Goal: Task Accomplishment & Management: Complete application form

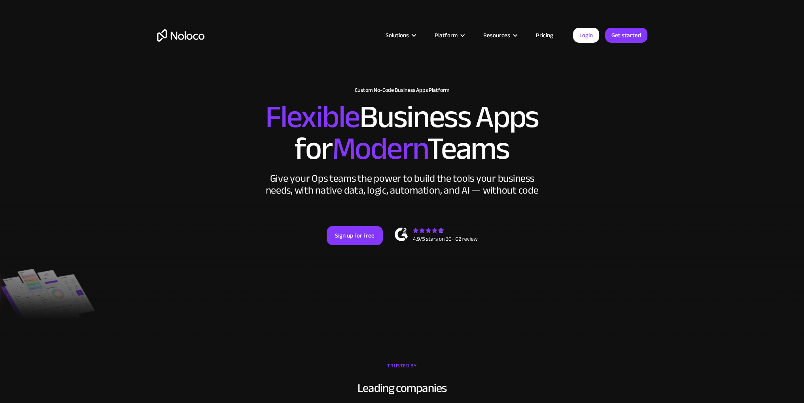
click at [543, 34] on link "Pricing" at bounding box center [544, 35] width 37 height 10
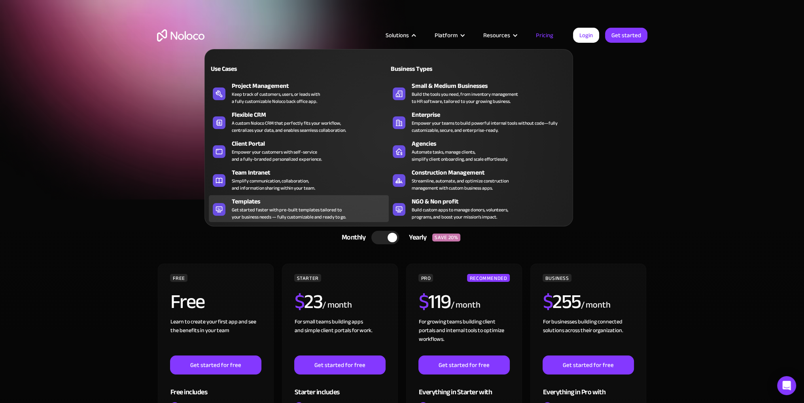
click at [321, 207] on div "Get started faster with pre-built templates tailored to your business needs — f…" at bounding box center [289, 213] width 114 height 14
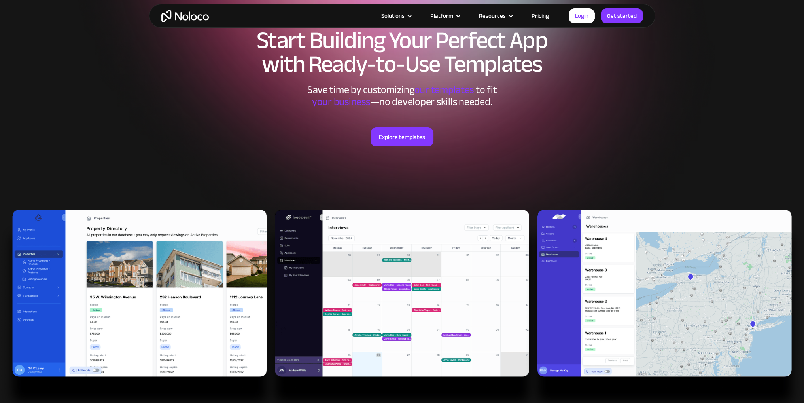
scroll to position [40, 0]
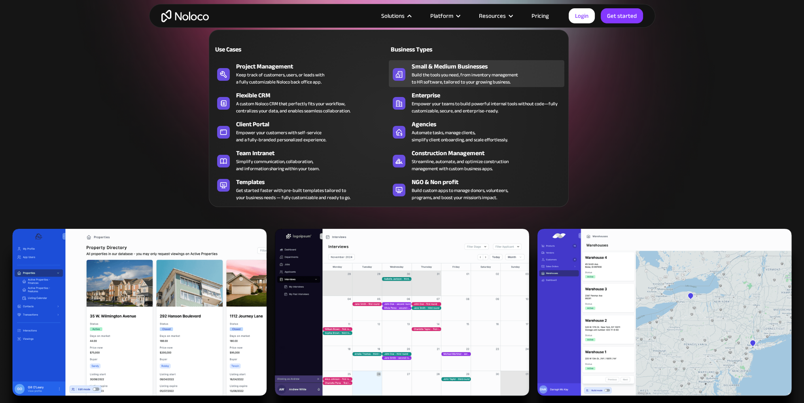
click at [492, 73] on div "Build the tools you need, from inventory management to HR software, tailored to…" at bounding box center [465, 78] width 106 height 14
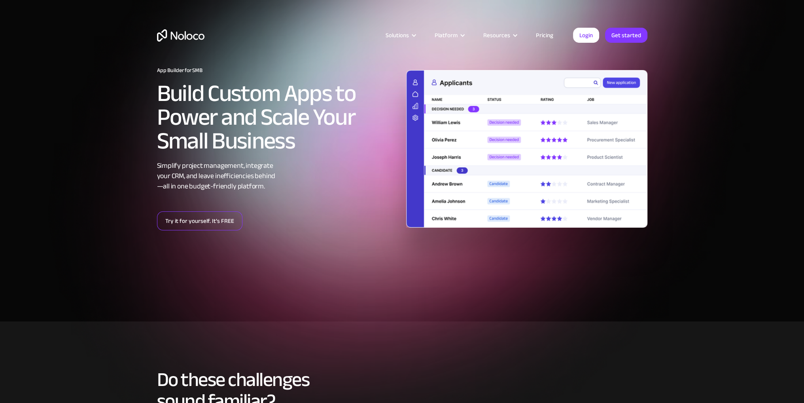
click at [214, 221] on link "Try it for yourself. It’s FREE" at bounding box center [199, 220] width 85 height 19
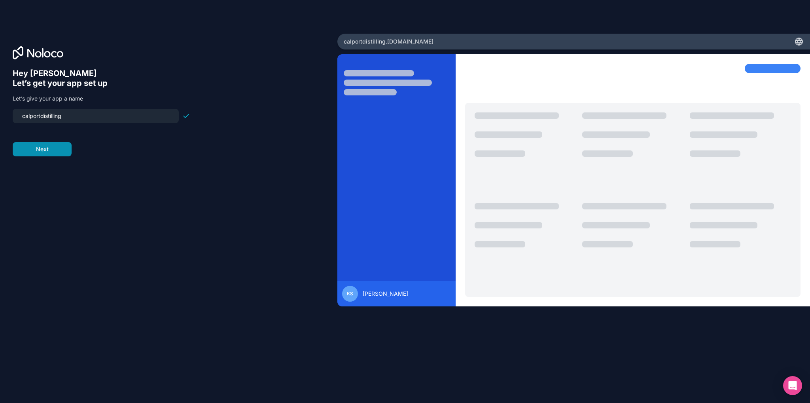
click at [54, 149] on button "Next" at bounding box center [42, 149] width 59 height 14
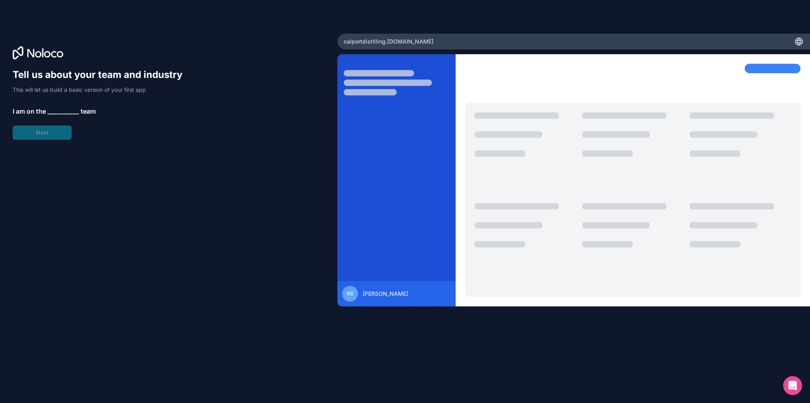
click at [59, 109] on span "__________" at bounding box center [63, 110] width 32 height 9
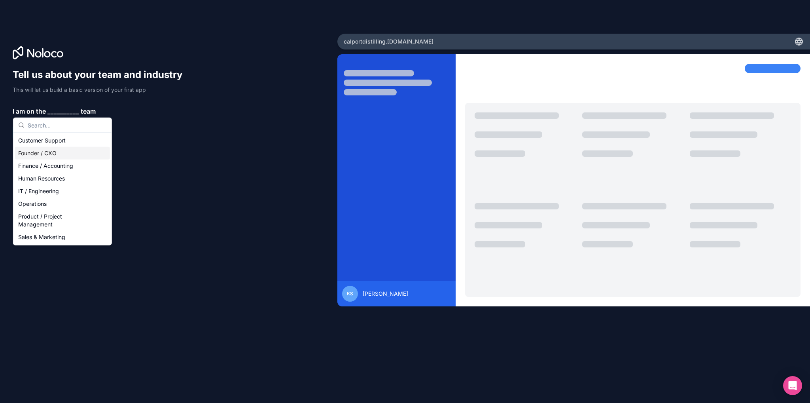
drag, startPoint x: 69, startPoint y: 154, endPoint x: 66, endPoint y: 151, distance: 4.2
click at [70, 154] on div "Founder / CXO" at bounding box center [62, 153] width 95 height 13
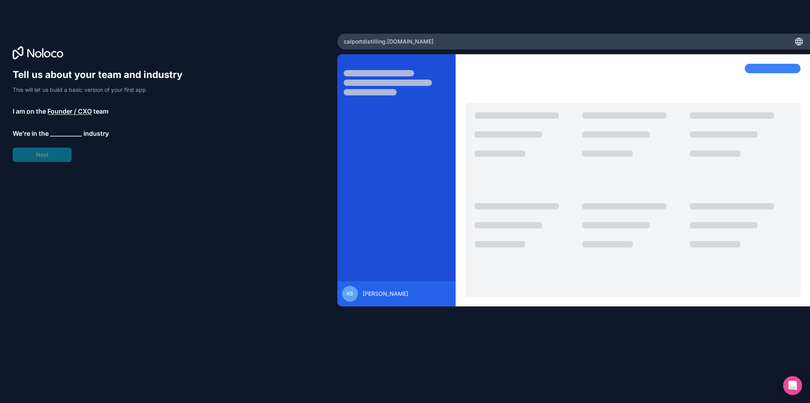
click at [60, 130] on span "__________" at bounding box center [66, 133] width 32 height 9
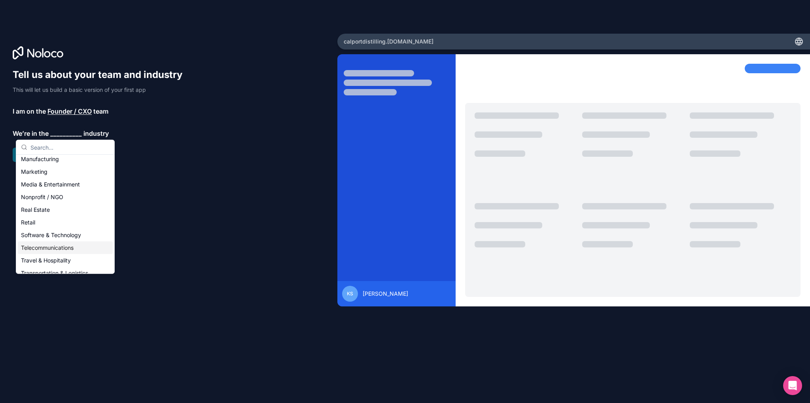
scroll to position [79, 0]
click at [64, 197] on div "Manufacturing" at bounding box center [65, 197] width 95 height 13
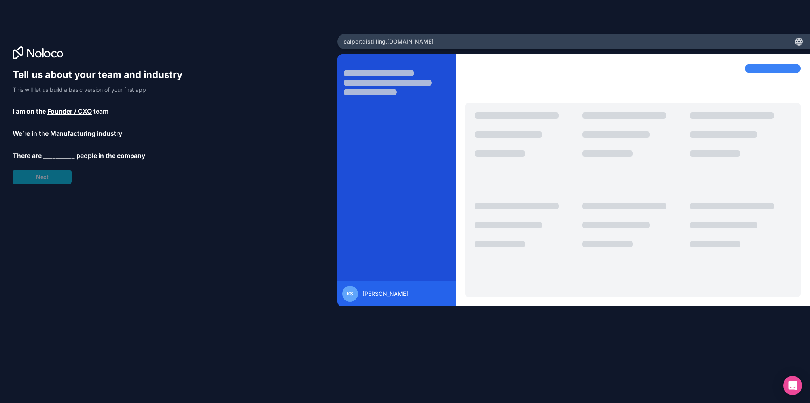
click at [55, 153] on span "__________" at bounding box center [59, 155] width 32 height 9
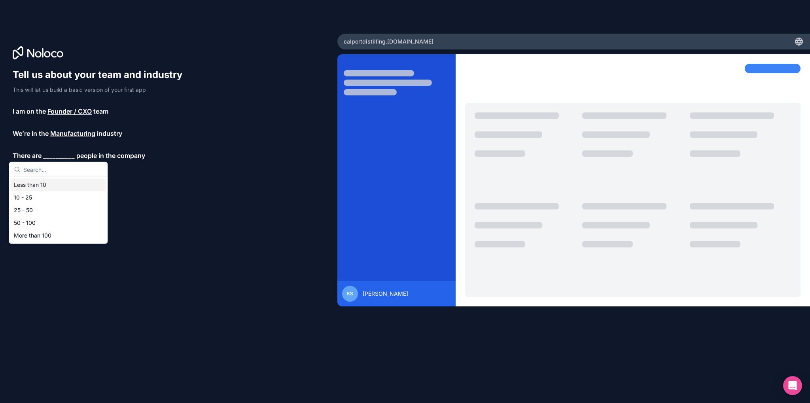
click at [55, 187] on div "Less than 10" at bounding box center [58, 184] width 95 height 13
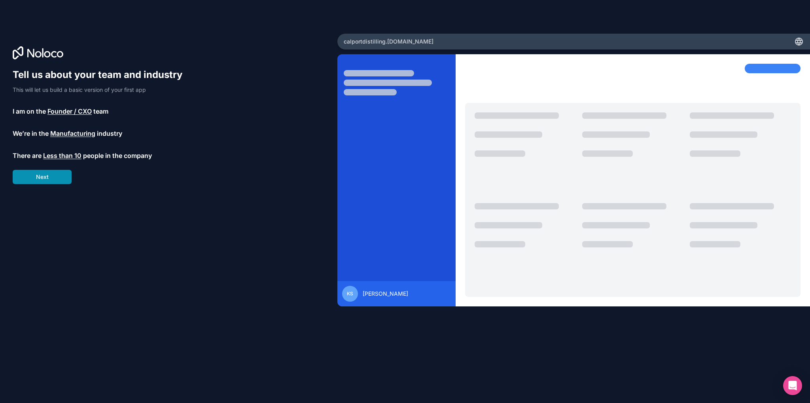
click at [52, 180] on button "Next" at bounding box center [42, 177] width 59 height 14
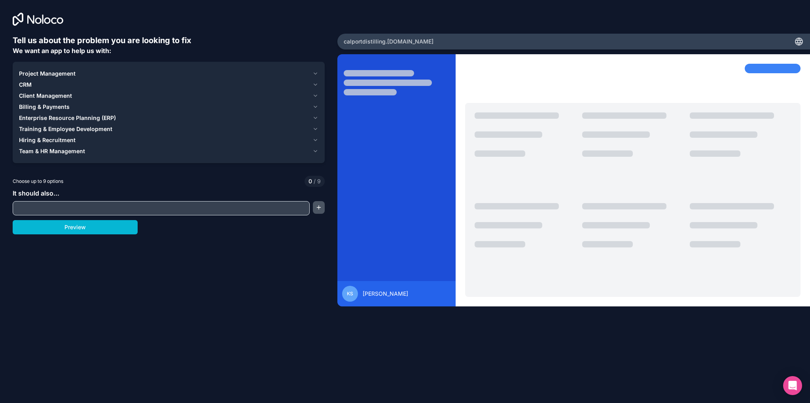
click at [323, 206] on button "button" at bounding box center [319, 207] width 12 height 13
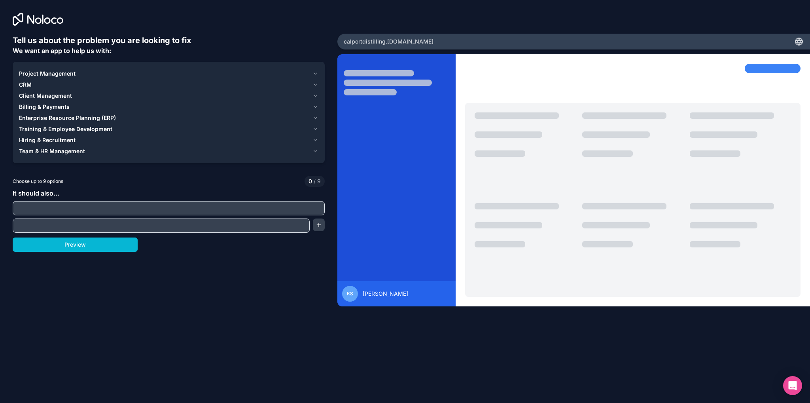
click at [259, 211] on input "text" at bounding box center [169, 207] width 308 height 11
click at [312, 72] on icon "button" at bounding box center [315, 73] width 6 height 6
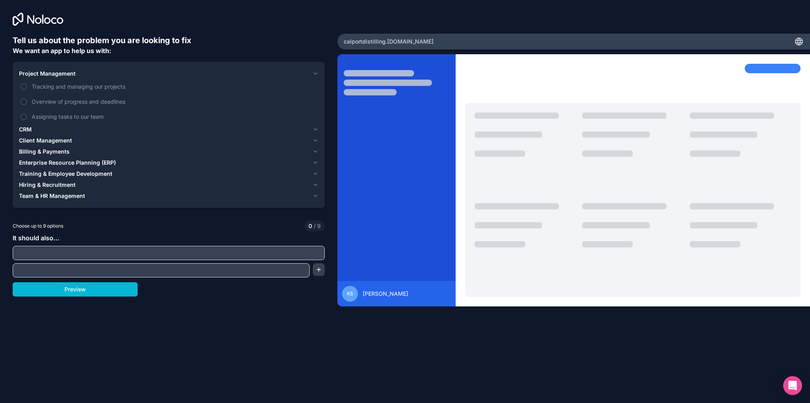
click at [312, 72] on icon "button" at bounding box center [315, 73] width 6 height 6
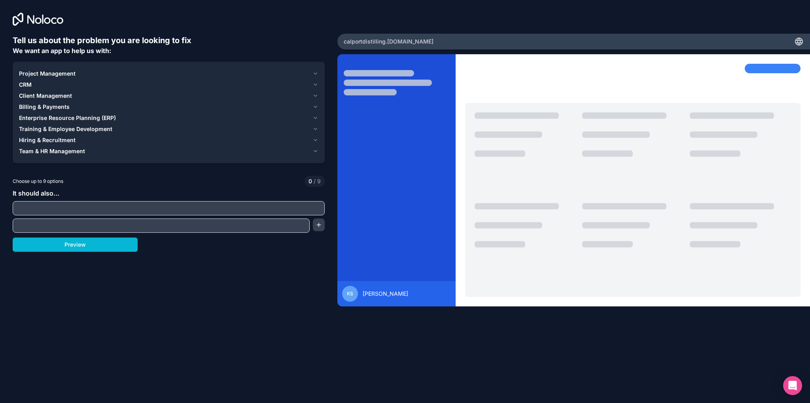
click at [316, 106] on icon "button" at bounding box center [315, 107] width 6 height 6
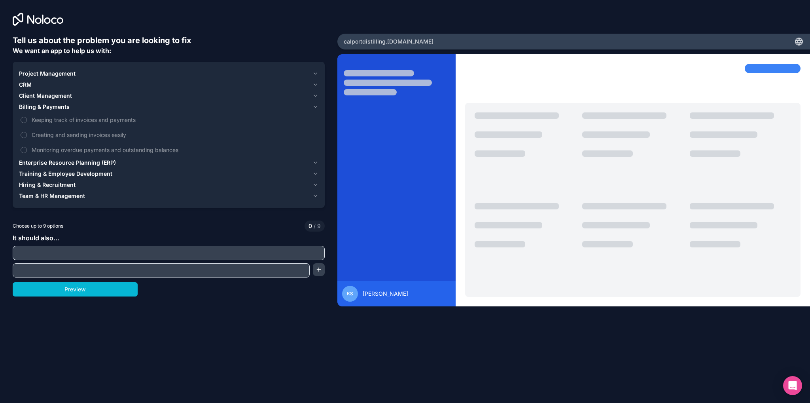
click at [314, 161] on icon "button" at bounding box center [315, 162] width 6 height 6
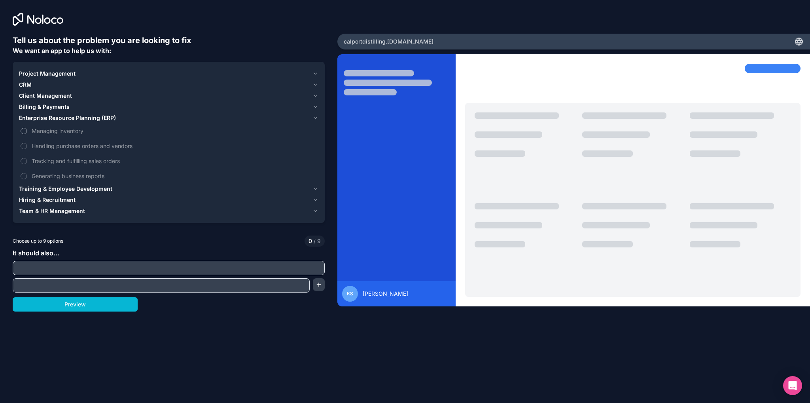
click at [39, 132] on span "Managing inventory" at bounding box center [174, 131] width 285 height 8
click at [27, 132] on button "Managing inventory" at bounding box center [24, 131] width 6 height 6
click at [66, 149] on span "Handling purchase orders and vendors" at bounding box center [174, 146] width 285 height 8
click at [27, 149] on button "Handling purchase orders and vendors" at bounding box center [24, 146] width 6 height 6
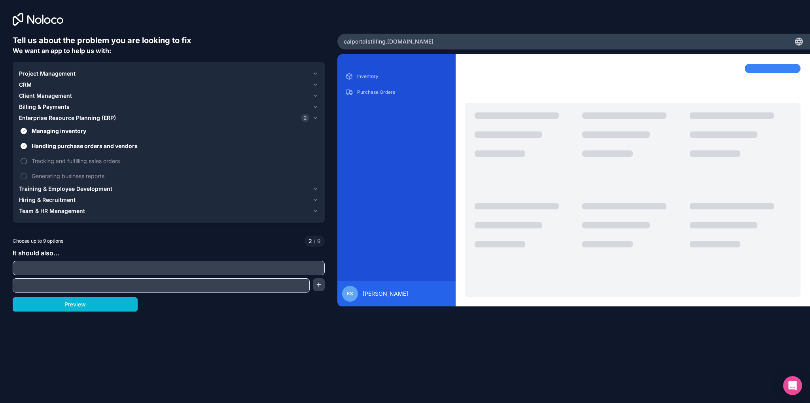
click at [85, 160] on span "Tracking and fulfilling sales orders" at bounding box center [174, 161] width 285 height 8
click at [27, 160] on button "Tracking and fulfilling sales orders" at bounding box center [24, 161] width 6 height 6
click at [98, 174] on span "Generating business reports" at bounding box center [174, 176] width 285 height 8
click at [27, 174] on button "Generating business reports" at bounding box center [24, 176] width 6 height 6
click at [121, 188] on div "Training & Employee Development" at bounding box center [164, 189] width 290 height 8
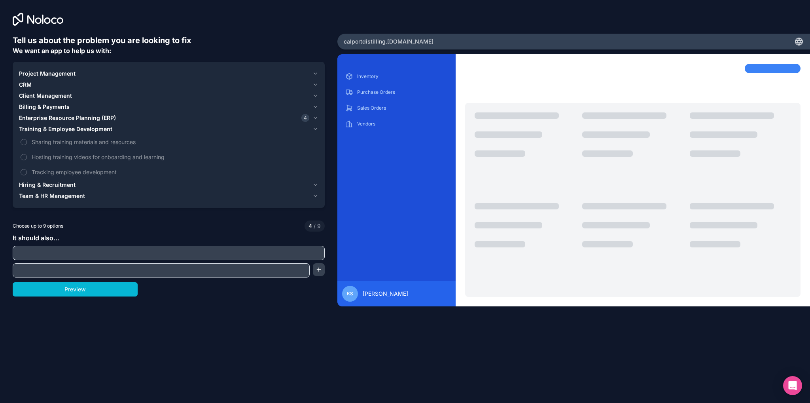
click at [71, 185] on span "Hiring & Recruitment" at bounding box center [47, 185] width 57 height 8
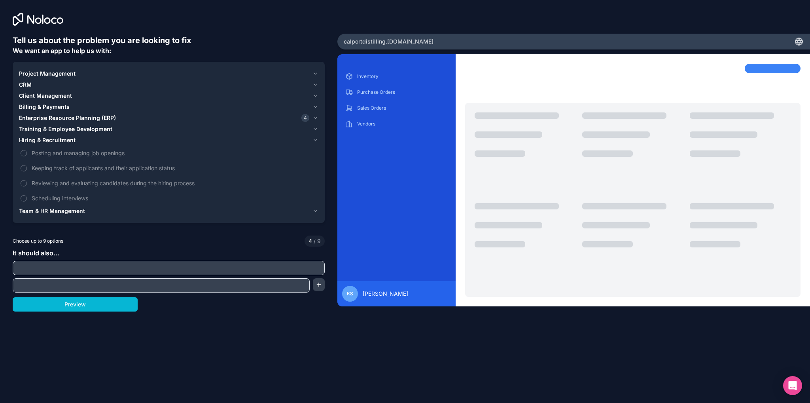
click at [83, 213] on span "Team & HR Management" at bounding box center [52, 211] width 66 height 8
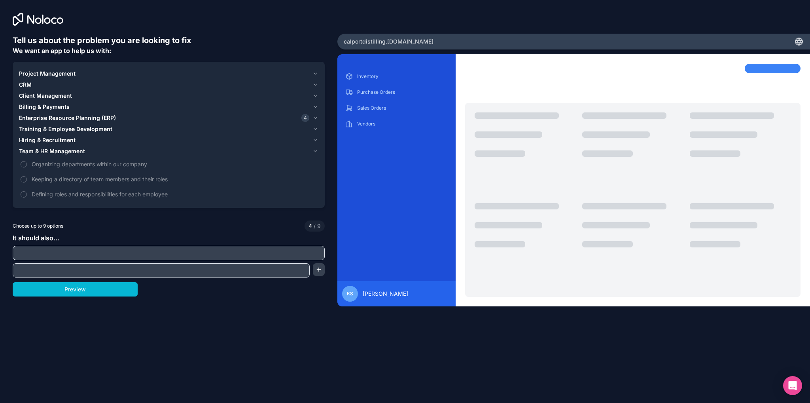
click at [57, 93] on span "Client Management" at bounding box center [45, 96] width 53 height 8
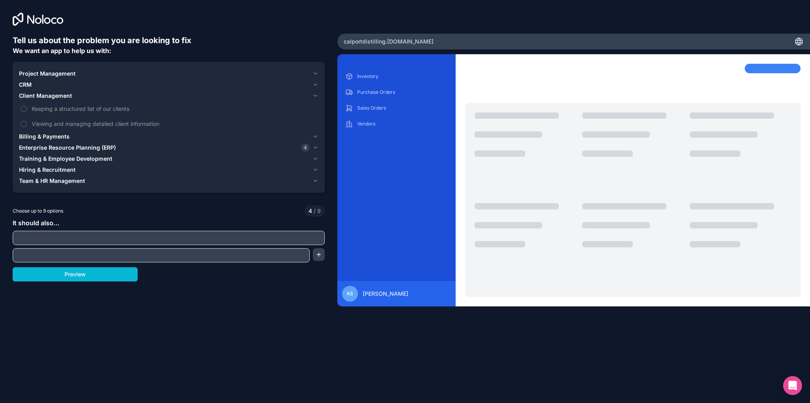
click at [32, 83] on div "CRM" at bounding box center [164, 85] width 290 height 8
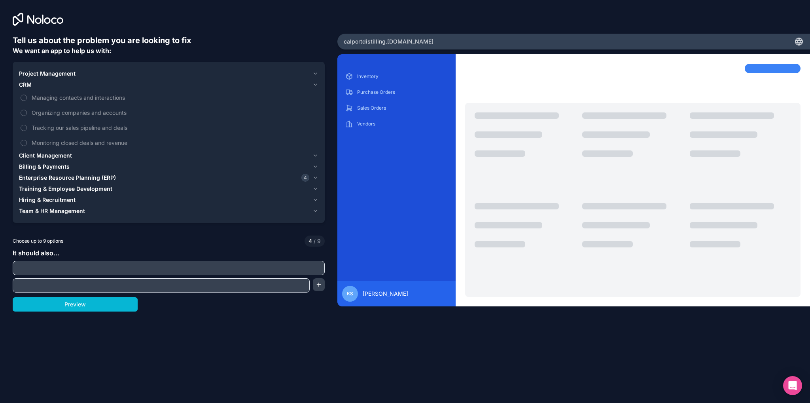
click at [69, 188] on span "Training & Employee Development" at bounding box center [65, 189] width 93 height 8
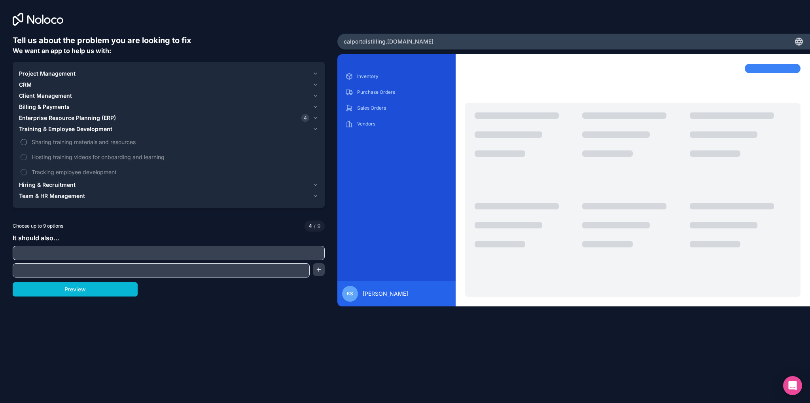
click at [62, 141] on span "Sharing training materials and resources" at bounding box center [174, 142] width 285 height 8
click at [27, 141] on button "Sharing training materials and resources" at bounding box center [24, 142] width 6 height 6
click at [70, 118] on span "Enterprise Resource Planning (ERP)" at bounding box center [67, 118] width 97 height 8
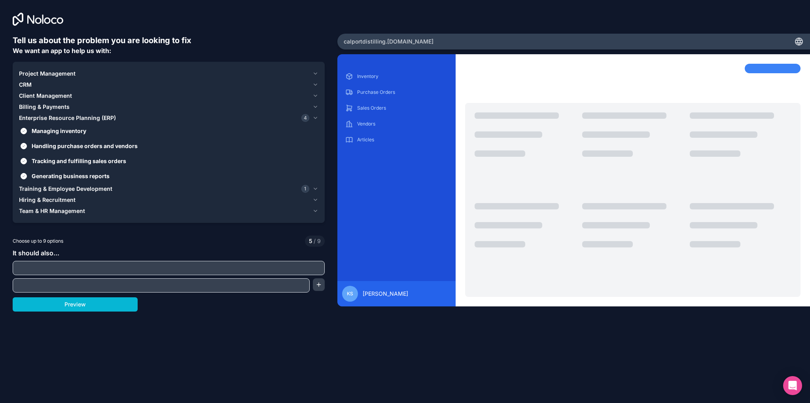
click at [51, 104] on span "Billing & Payments" at bounding box center [44, 107] width 51 height 8
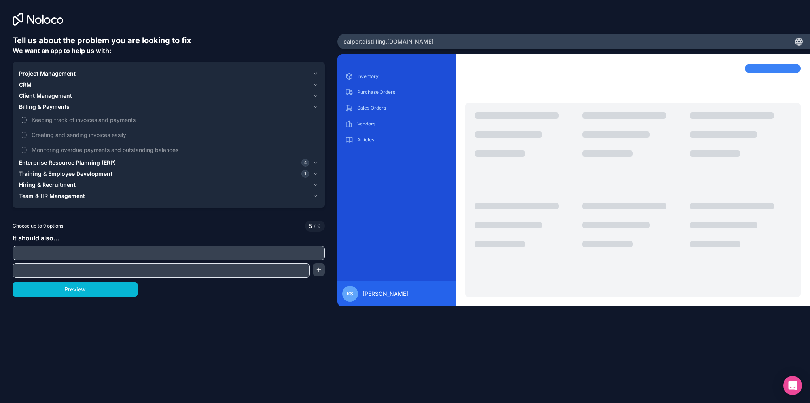
click at [81, 123] on span "Keeping track of invoices and payments" at bounding box center [174, 119] width 285 height 8
click at [27, 123] on button "Keeping track of invoices and payments" at bounding box center [24, 120] width 6 height 6
click at [82, 135] on span "Creating and sending invoices easily" at bounding box center [174, 135] width 285 height 8
click at [27, 135] on button "Creating and sending invoices easily" at bounding box center [24, 135] width 6 height 6
click at [49, 93] on span "Client Management" at bounding box center [45, 96] width 53 height 8
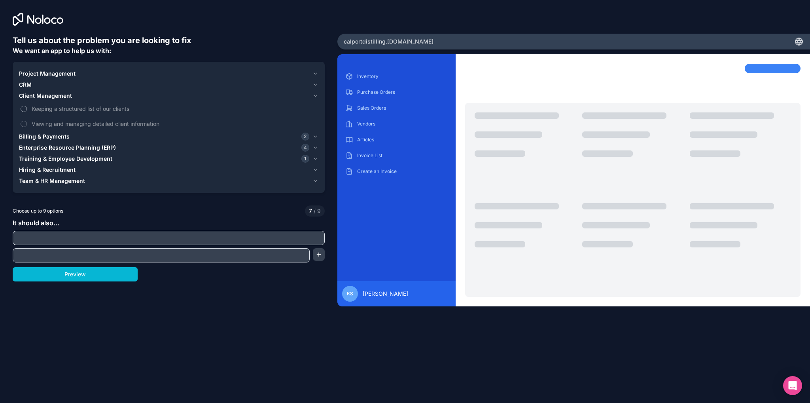
click at [75, 111] on span "Keeping a structured list of our clients" at bounding box center [174, 108] width 285 height 8
click at [27, 111] on button "Keeping a structured list of our clients" at bounding box center [24, 109] width 6 height 6
click at [80, 123] on span "Viewing and managing detailed client information" at bounding box center [174, 123] width 285 height 8
click at [27, 123] on button "Viewing and managing detailed client information" at bounding box center [24, 124] width 6 height 6
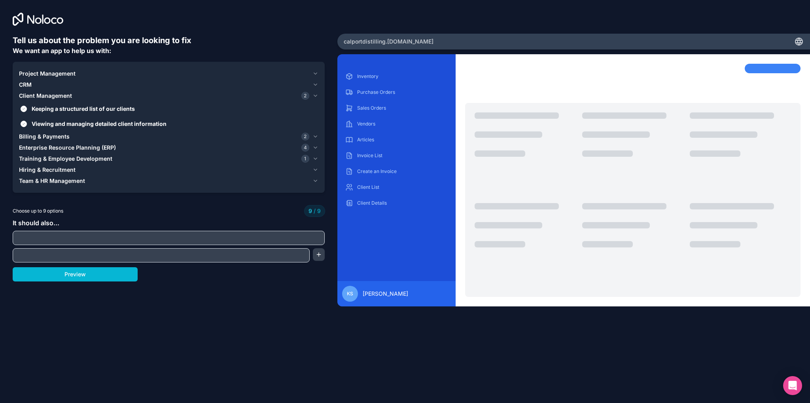
click at [55, 78] on button "Project Management" at bounding box center [168, 73] width 299 height 11
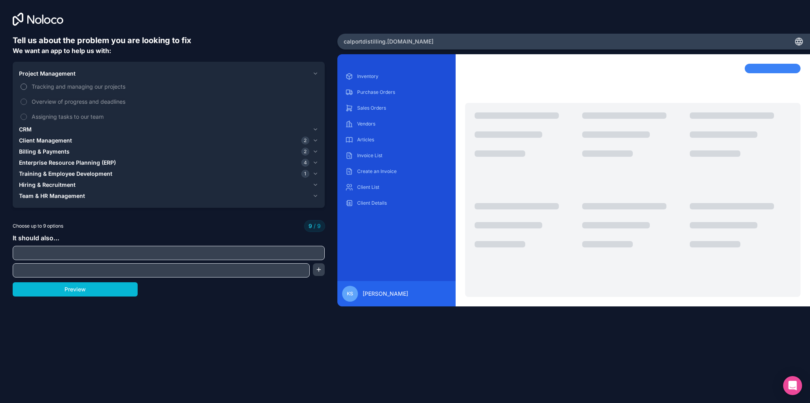
click at [57, 89] on span "Tracking and managing our projects" at bounding box center [174, 86] width 285 height 8
click at [63, 102] on span "Overview of progress and deadlines" at bounding box center [174, 101] width 285 height 8
click at [100, 291] on button "Preview" at bounding box center [75, 289] width 125 height 14
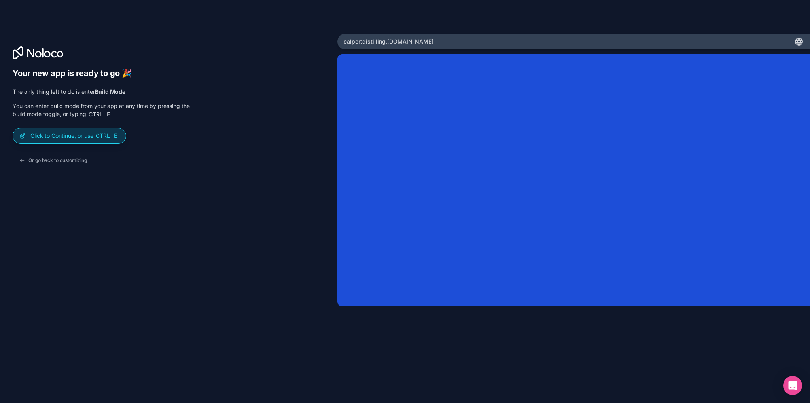
click at [81, 138] on p "Click to Continue, or use Ctrl E" at bounding box center [74, 136] width 89 height 8
